Goal: Contribute content

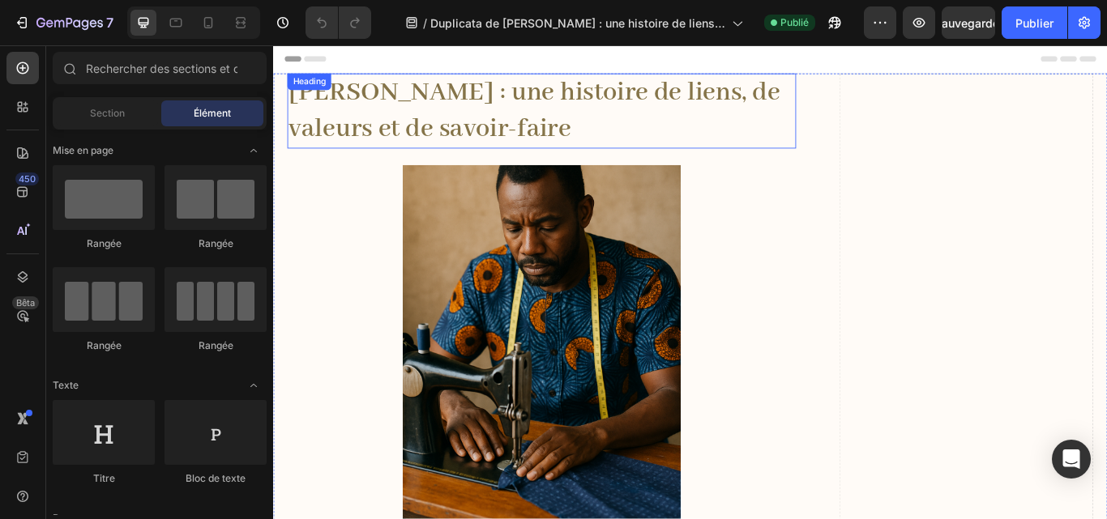
click at [548, 143] on h1 "Keur Nani : une histoire de liens, de valeurs et de savoir-faire" at bounding box center [585, 123] width 593 height 88
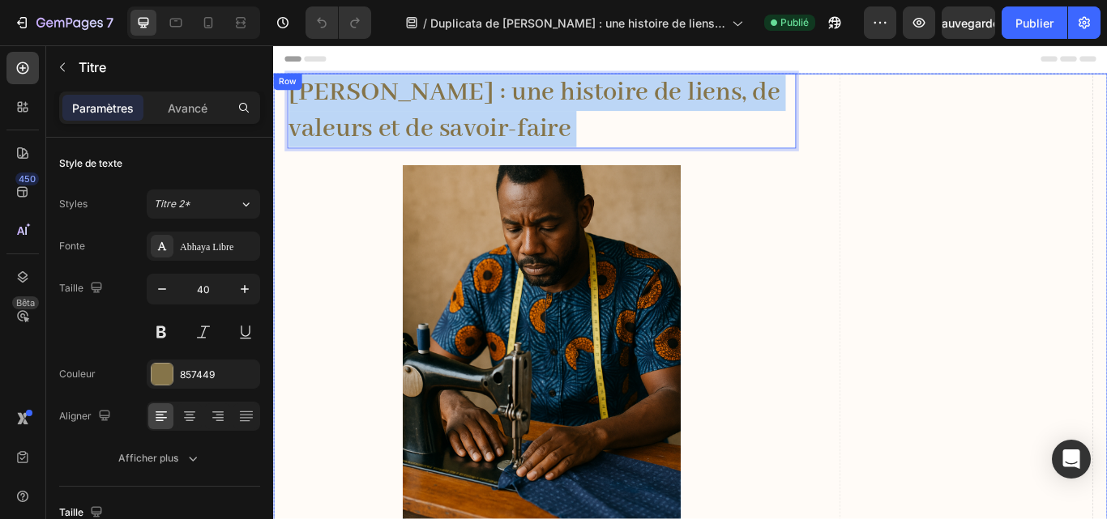
drag, startPoint x: 530, startPoint y: 140, endPoint x: 292, endPoint y: 95, distance: 242.5
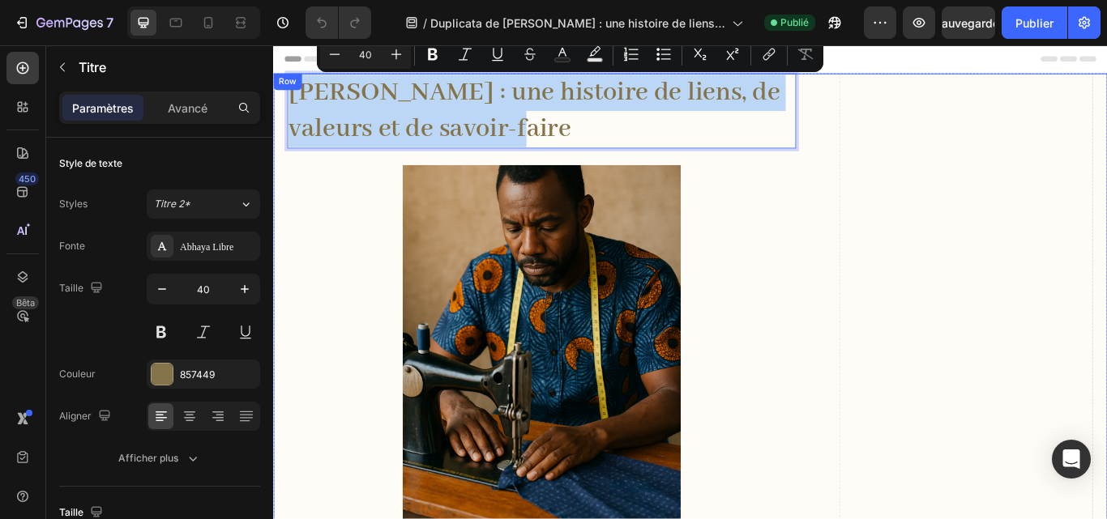
drag, startPoint x: 553, startPoint y: 135, endPoint x: 287, endPoint y: 105, distance: 267.5
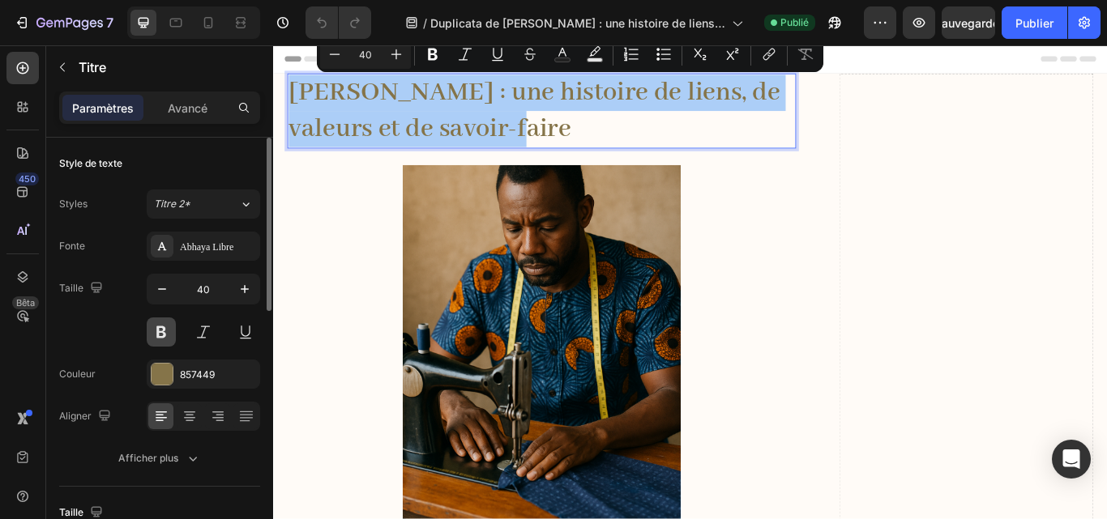
click at [157, 327] on button at bounding box center [161, 332] width 29 height 29
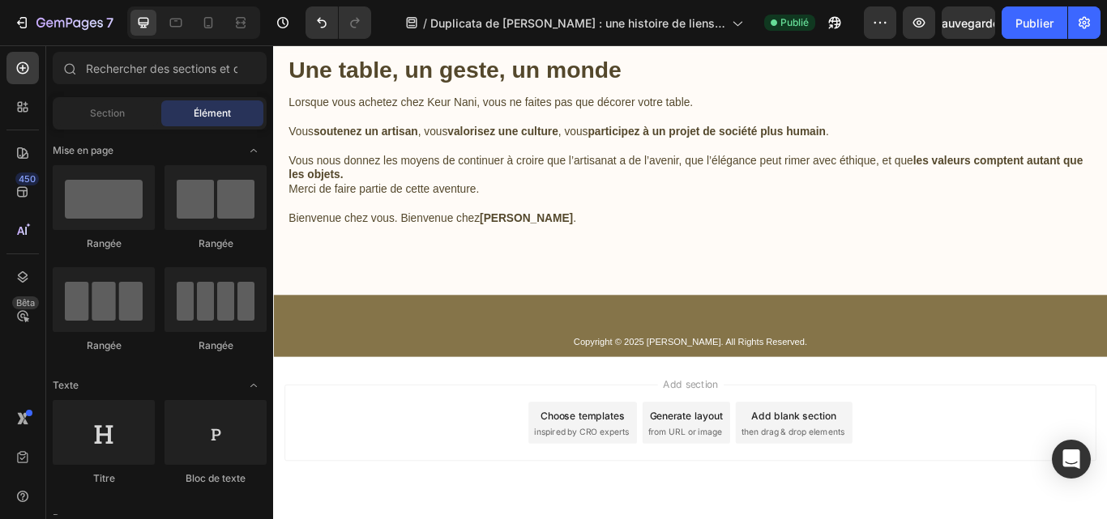
scroll to position [3705, 0]
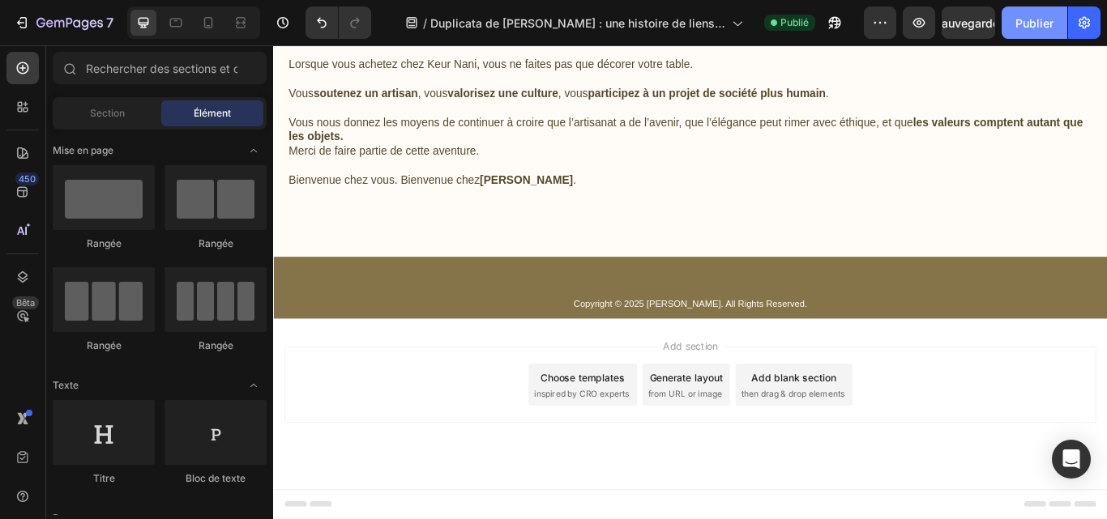
click at [1014, 19] on button "Publier" at bounding box center [1034, 22] width 66 height 32
